Goal: Task Accomplishment & Management: Manage account settings

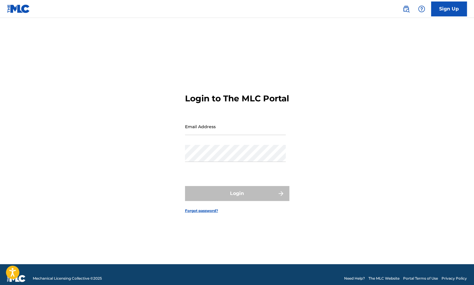
click at [227, 133] on input "Email Address" at bounding box center [235, 126] width 101 height 17
type input "[EMAIL_ADDRESS][DOMAIN_NAME]"
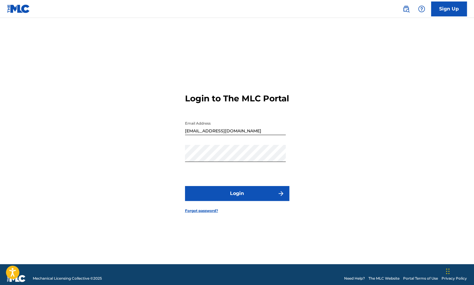
click at [228, 197] on button "Login" at bounding box center [237, 193] width 104 height 15
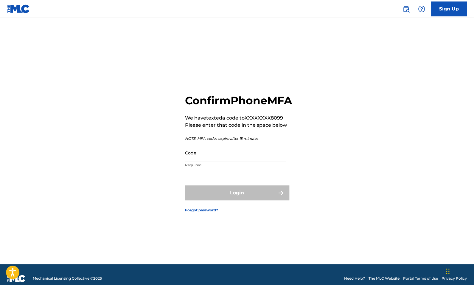
click at [211, 155] on input "Code" at bounding box center [235, 152] width 101 height 17
paste input "318001"
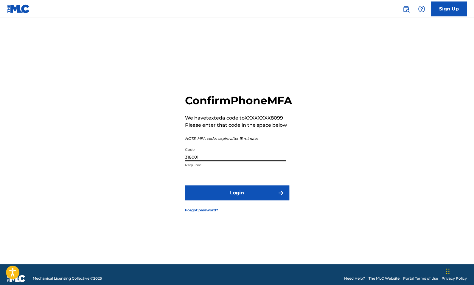
type input "318001"
click at [211, 197] on button "Login" at bounding box center [237, 192] width 104 height 15
